Goal: Unclear

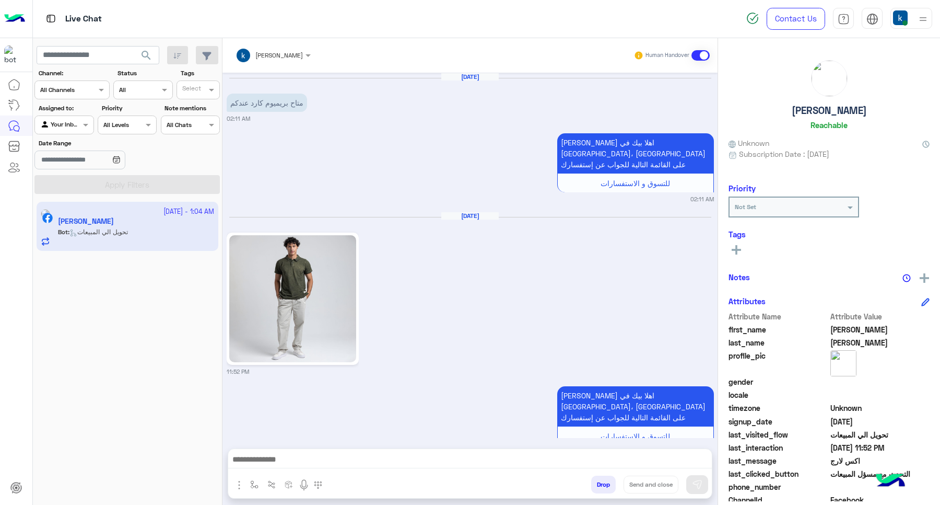
scroll to position [743, 0]
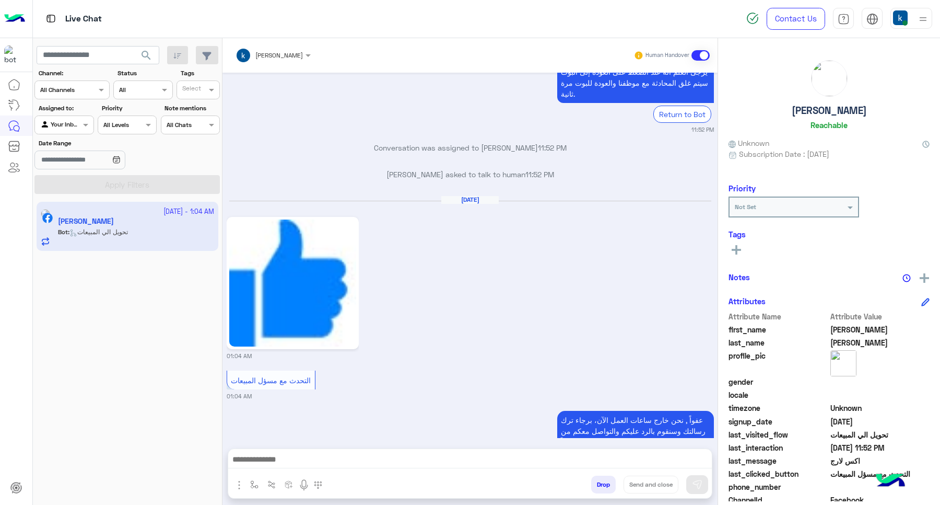
click at [591, 482] on button "Drop" at bounding box center [603, 484] width 25 height 18
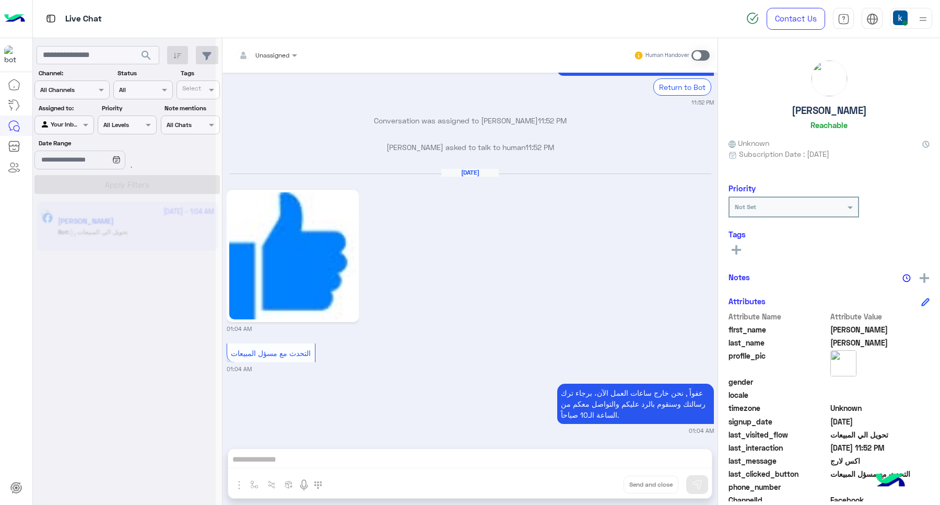
click at [914, 17] on div at bounding box center [911, 18] width 42 height 21
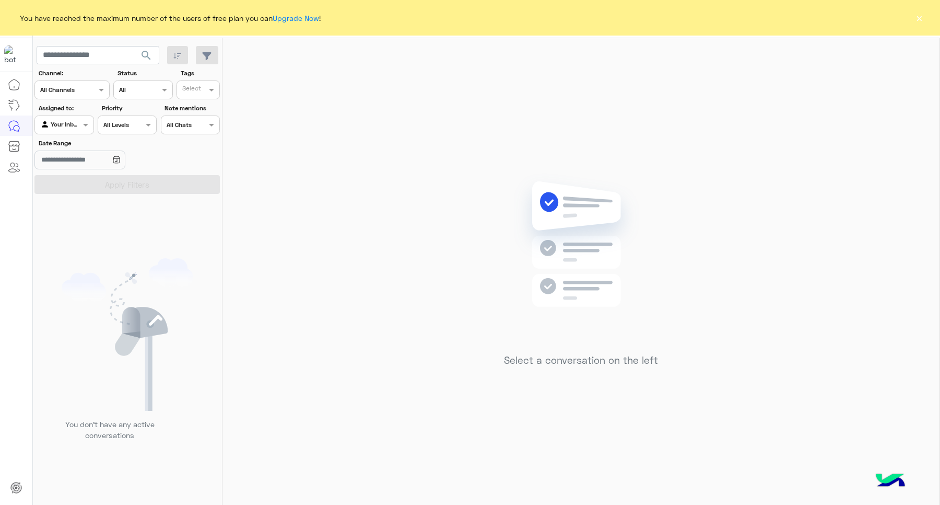
click at [919, 21] on button "×" at bounding box center [919, 18] width 10 height 10
